Goal: Find specific page/section: Find specific page/section

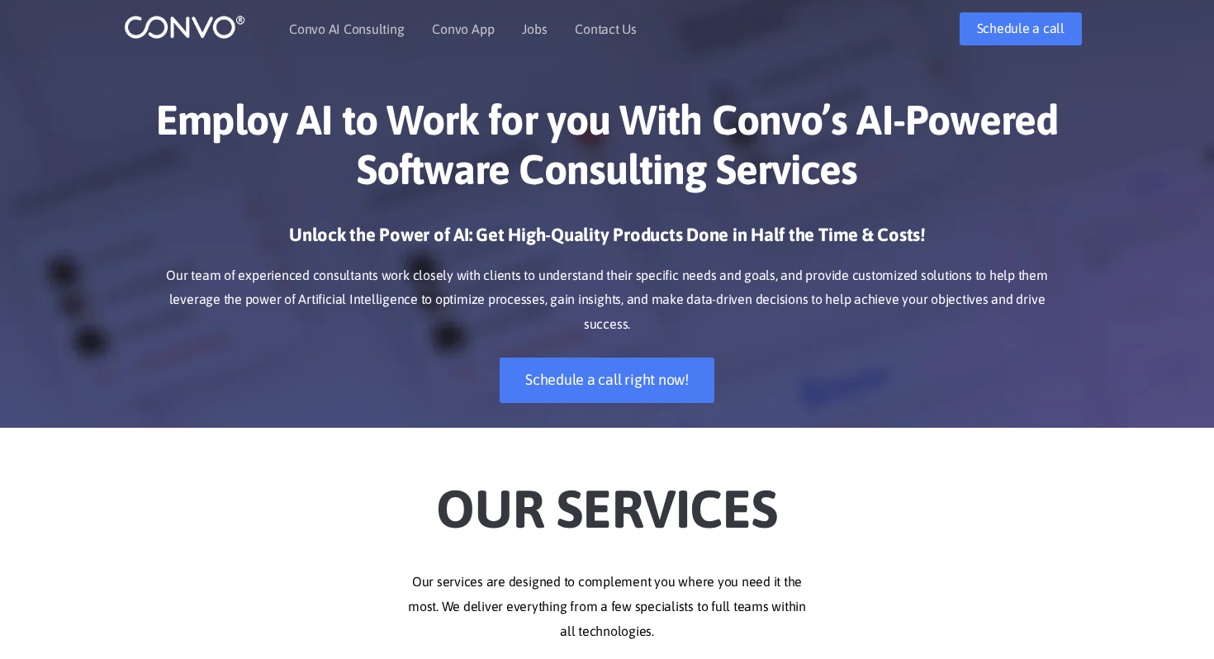
scroll to position [12, 0]
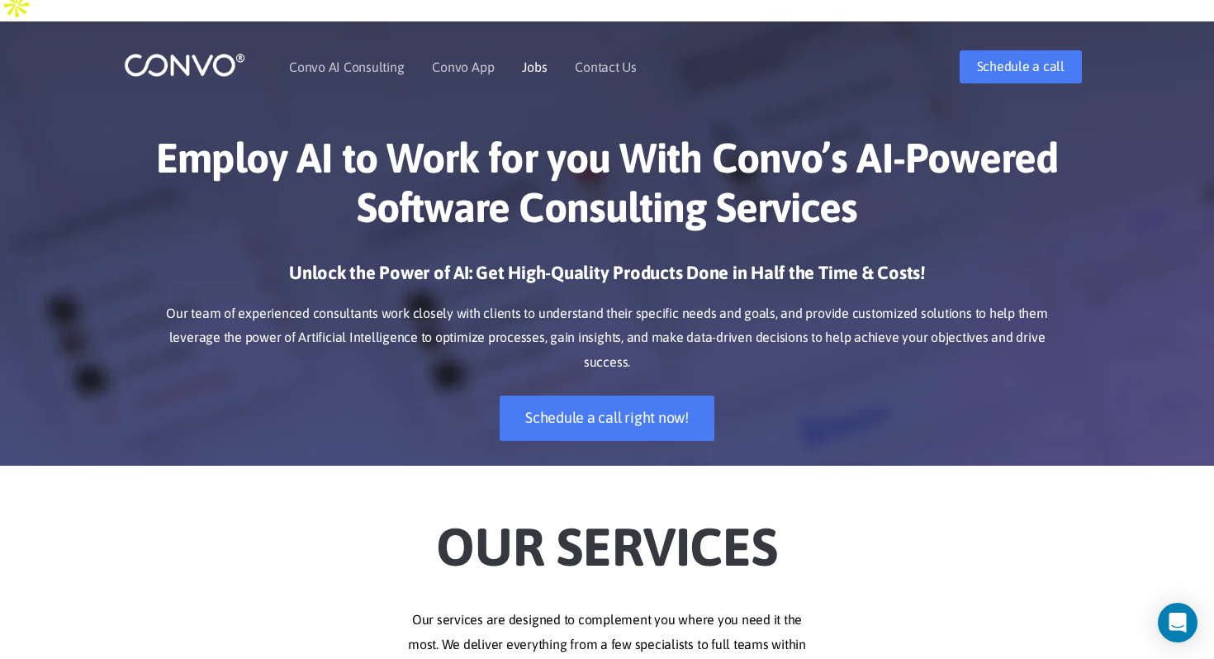
click at [527, 60] on link "Jobs" at bounding box center [534, 66] width 25 height 13
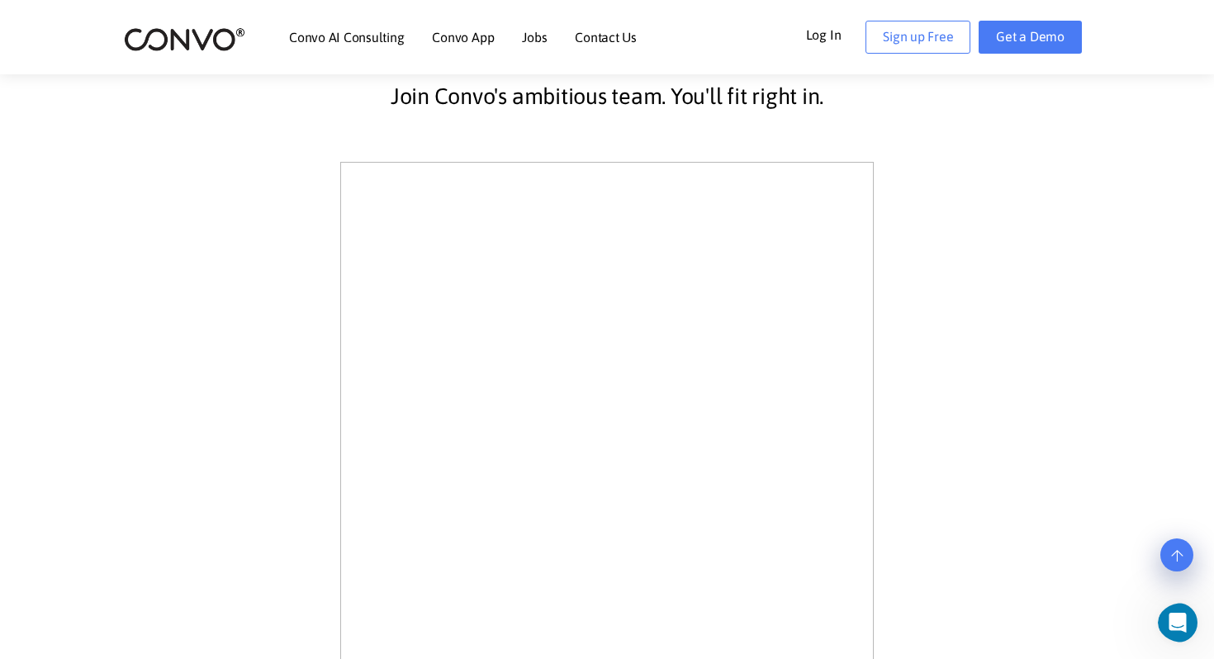
scroll to position [547, 0]
click at [1050, 50] on link "Get a Demo" at bounding box center [1030, 37] width 103 height 33
